Goal: Transaction & Acquisition: Purchase product/service

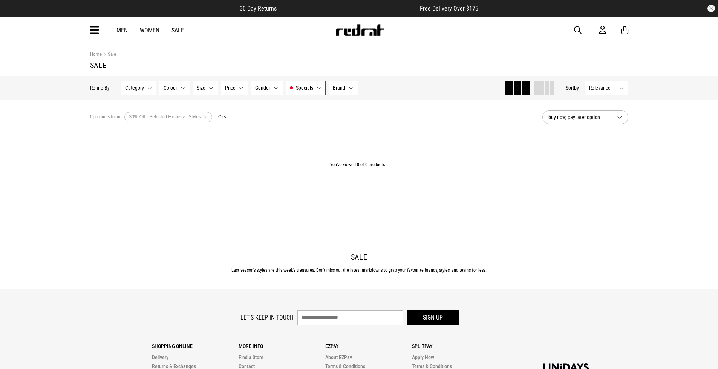
click at [179, 29] on link "Sale" at bounding box center [178, 30] width 12 height 7
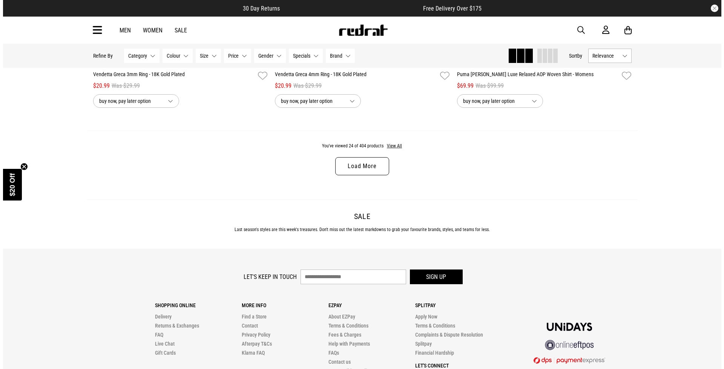
scroll to position [2451, 0]
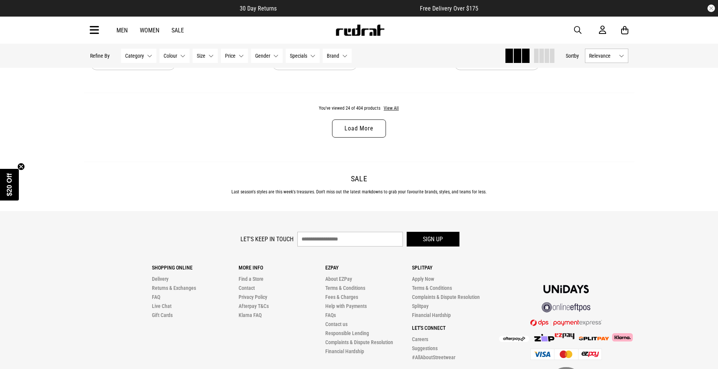
click at [345, 138] on link "Load More" at bounding box center [359, 129] width 54 height 18
